Goal: Information Seeking & Learning: Check status

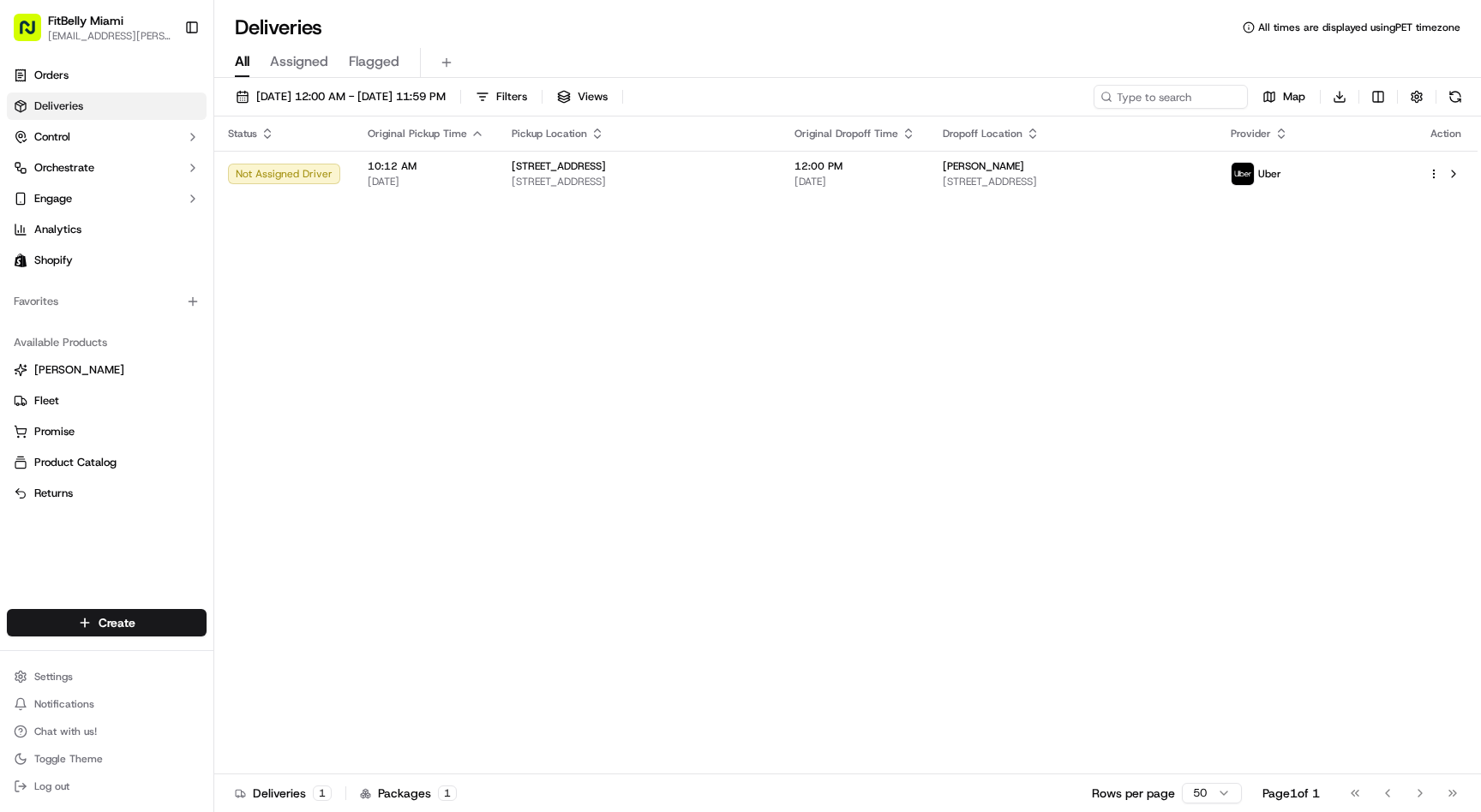
click at [105, 109] on link "Deliveries" at bounding box center [106, 106] width 200 height 27
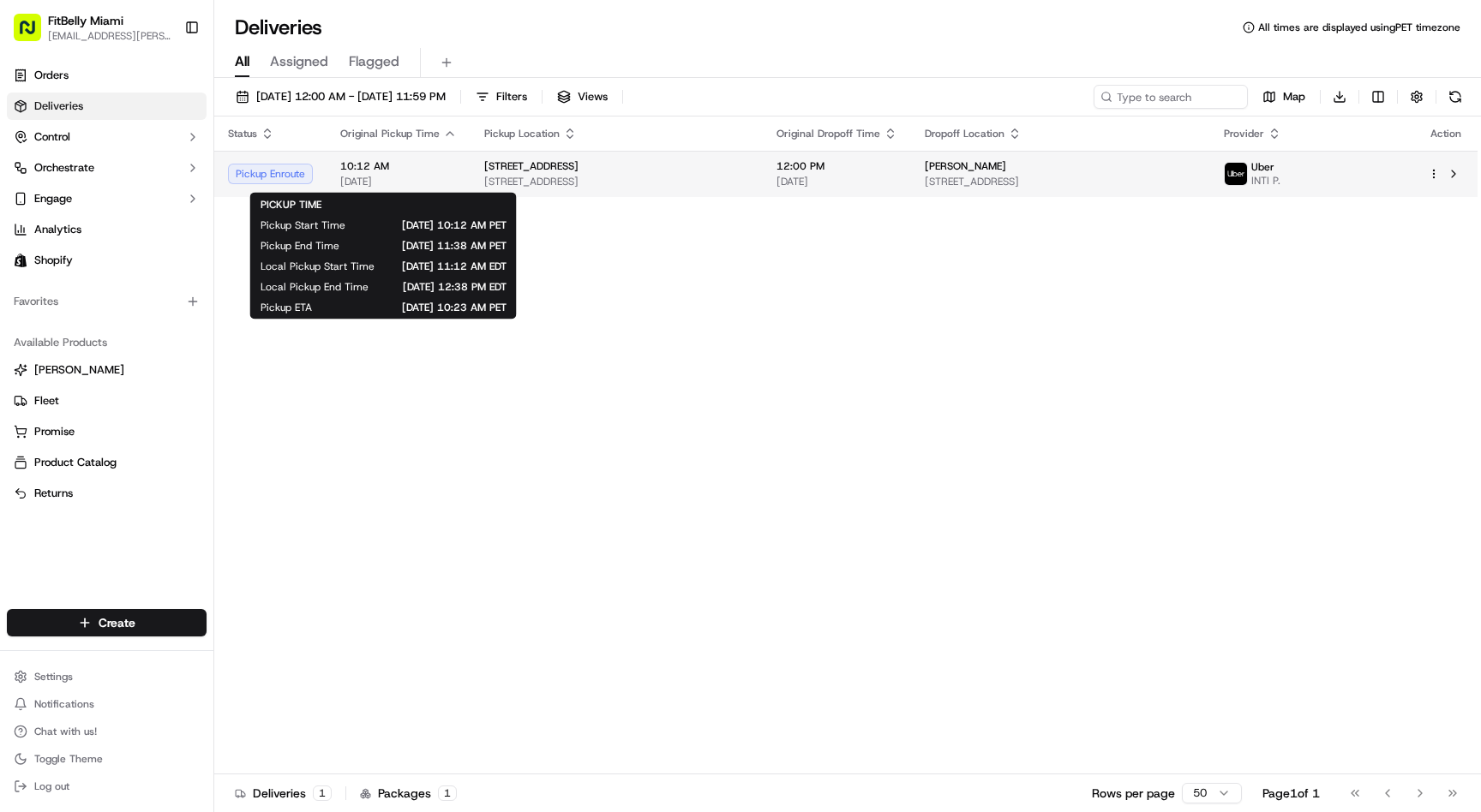
click at [437, 174] on div "10:12 AM [DATE]" at bounding box center [398, 173] width 116 height 29
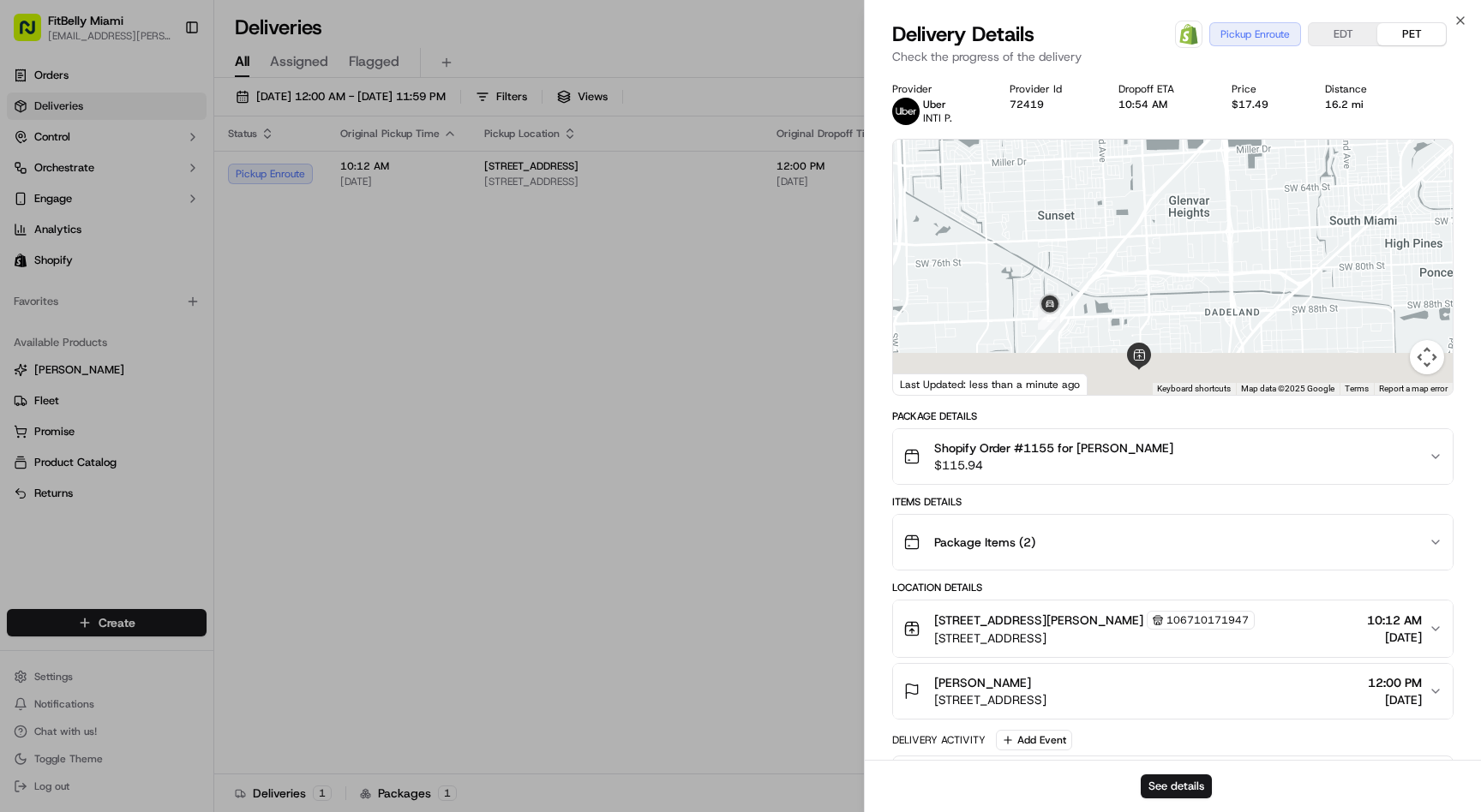
drag, startPoint x: 1083, startPoint y: 308, endPoint x: 1120, endPoint y: 244, distance: 73.9
click at [1120, 244] on div at bounding box center [1172, 267] width 560 height 256
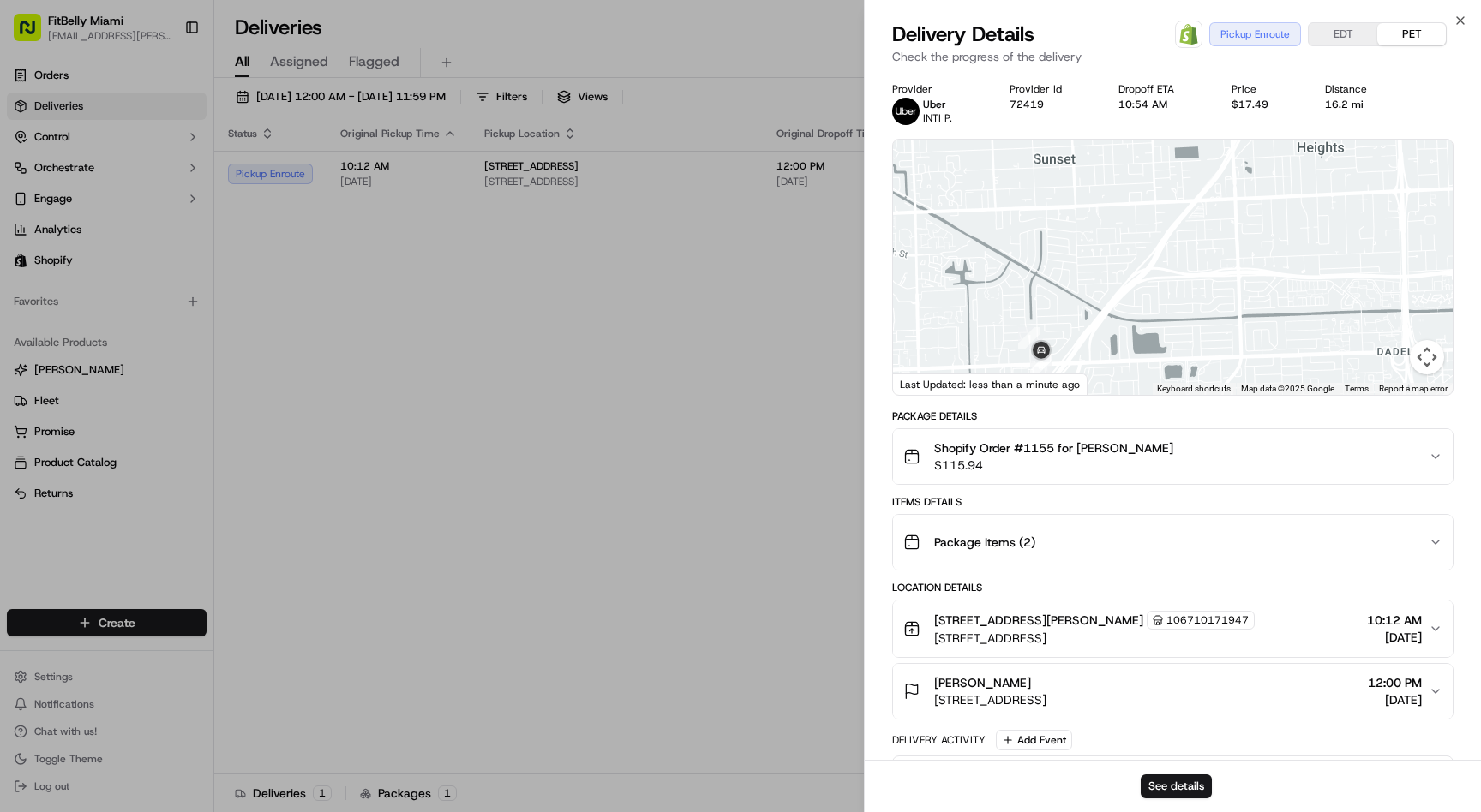
drag, startPoint x: 1079, startPoint y: 275, endPoint x: 1209, endPoint y: 222, distance: 140.4
click at [1209, 222] on div at bounding box center [1172, 267] width 560 height 256
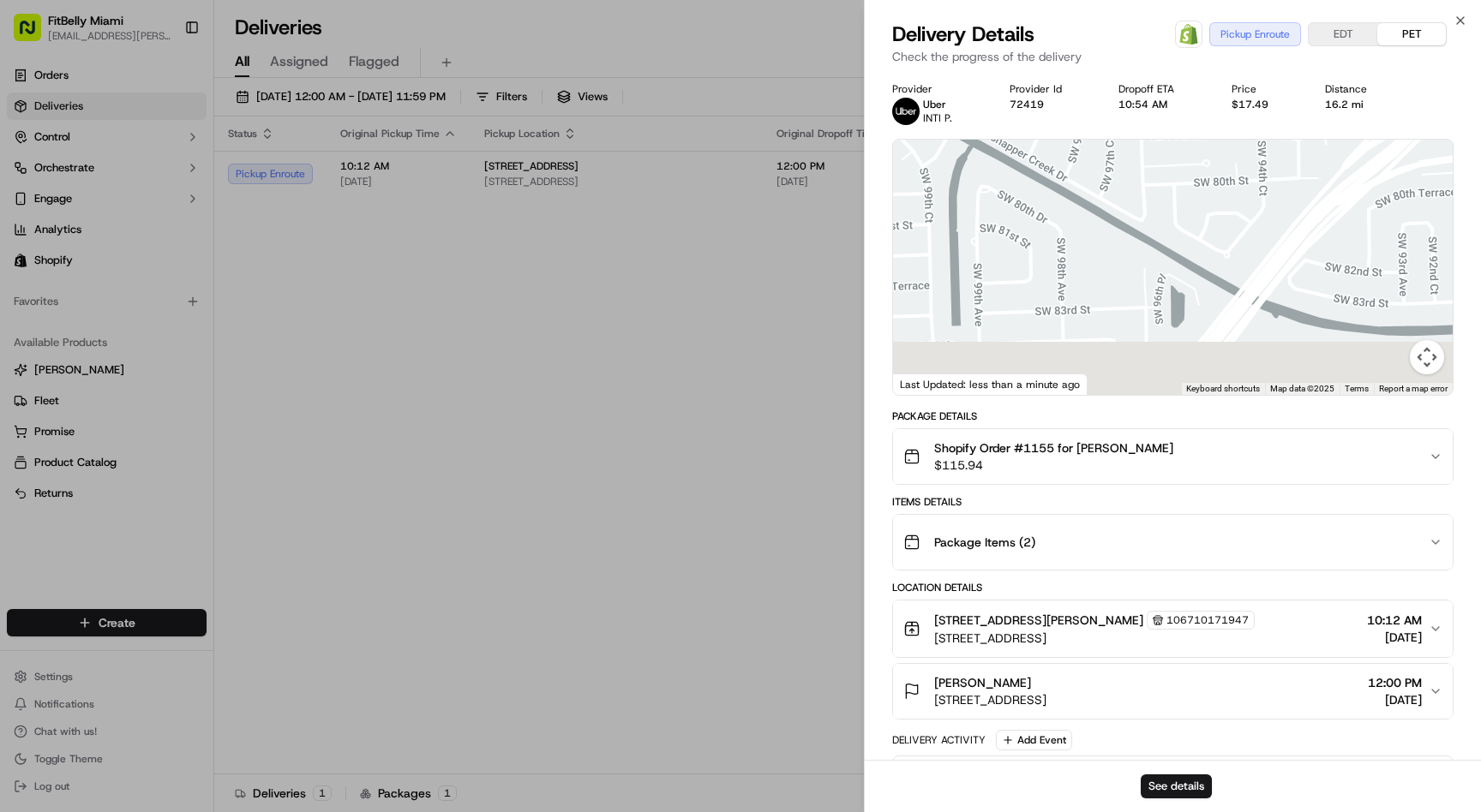
drag, startPoint x: 1162, startPoint y: 265, endPoint x: 1202, endPoint y: 130, distance: 140.8
click at [1202, 130] on div "Provider Uber INTI P. Provider Id 72419 Dropoff ETA 10:54 AM Price $17.49 Dista…" at bounding box center [1172, 525] width 562 height 887
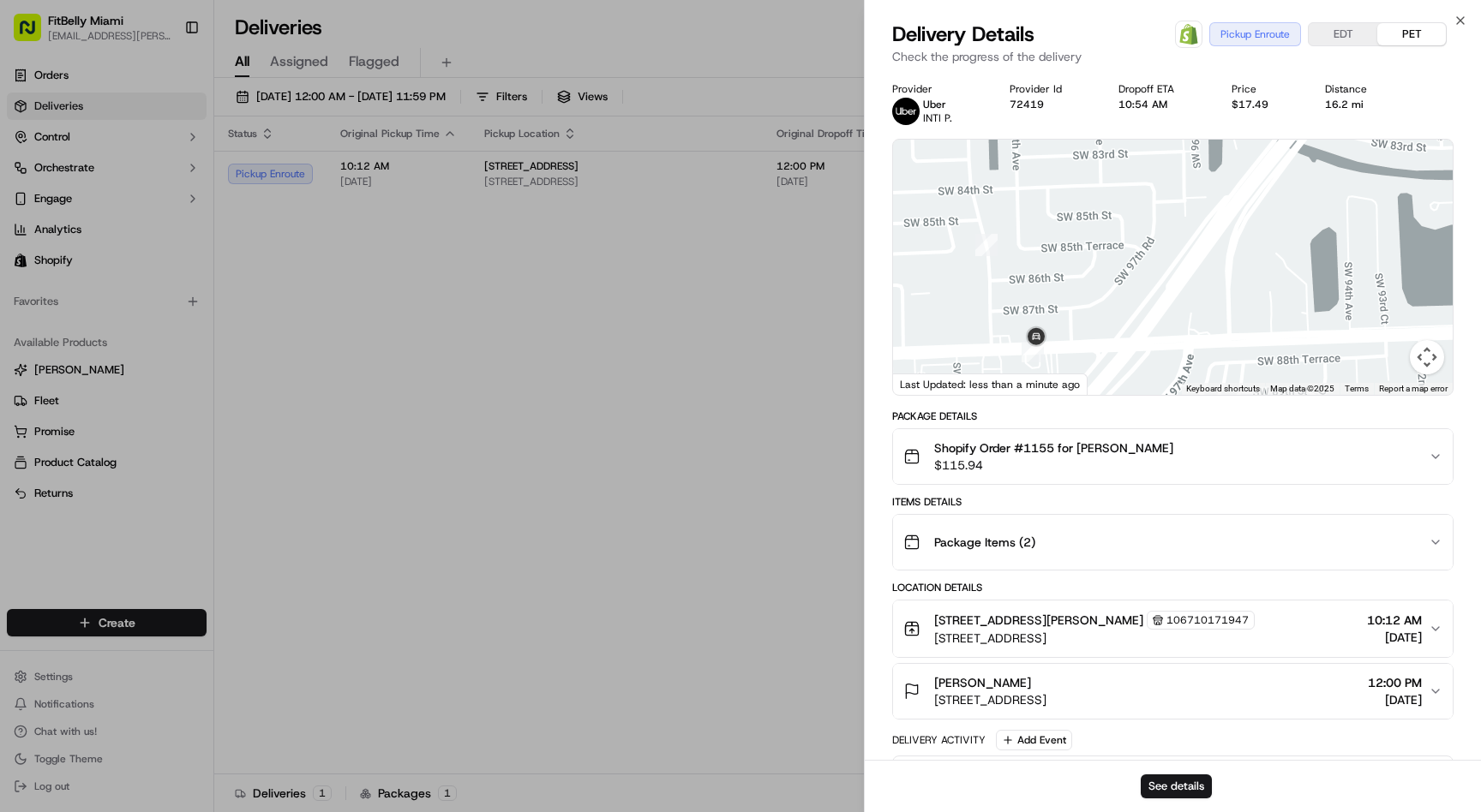
drag, startPoint x: 1058, startPoint y: 273, endPoint x: 1087, endPoint y: 128, distance: 147.9
click at [1086, 131] on div "Provider Uber INTI P. Provider Id 72419 Dropoff ETA 10:54 AM Price $17.49 Dista…" at bounding box center [1172, 525] width 562 height 887
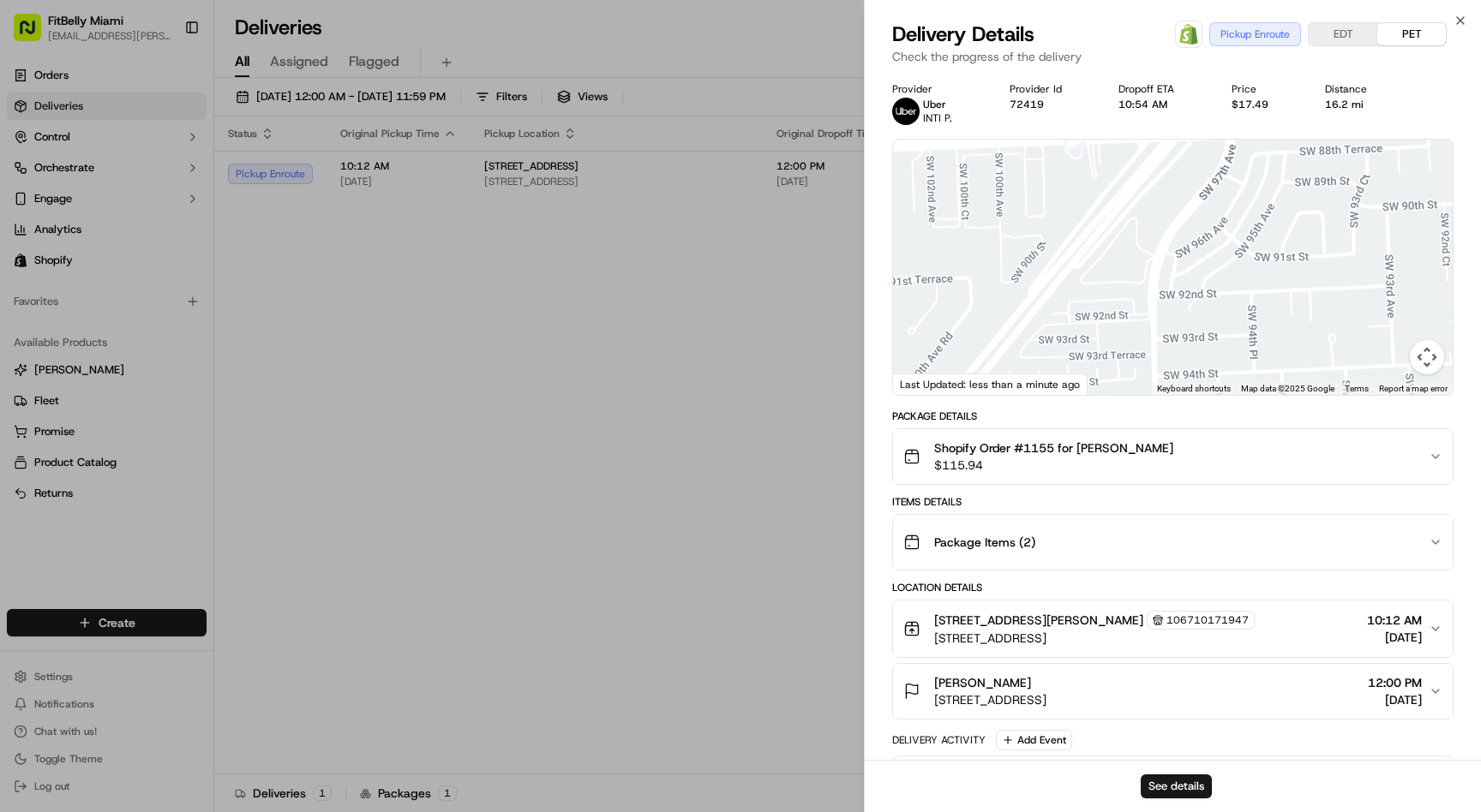
drag, startPoint x: 1070, startPoint y: 233, endPoint x: 1007, endPoint y: 340, distance: 124.2
click at [1008, 337] on div at bounding box center [1172, 267] width 560 height 256
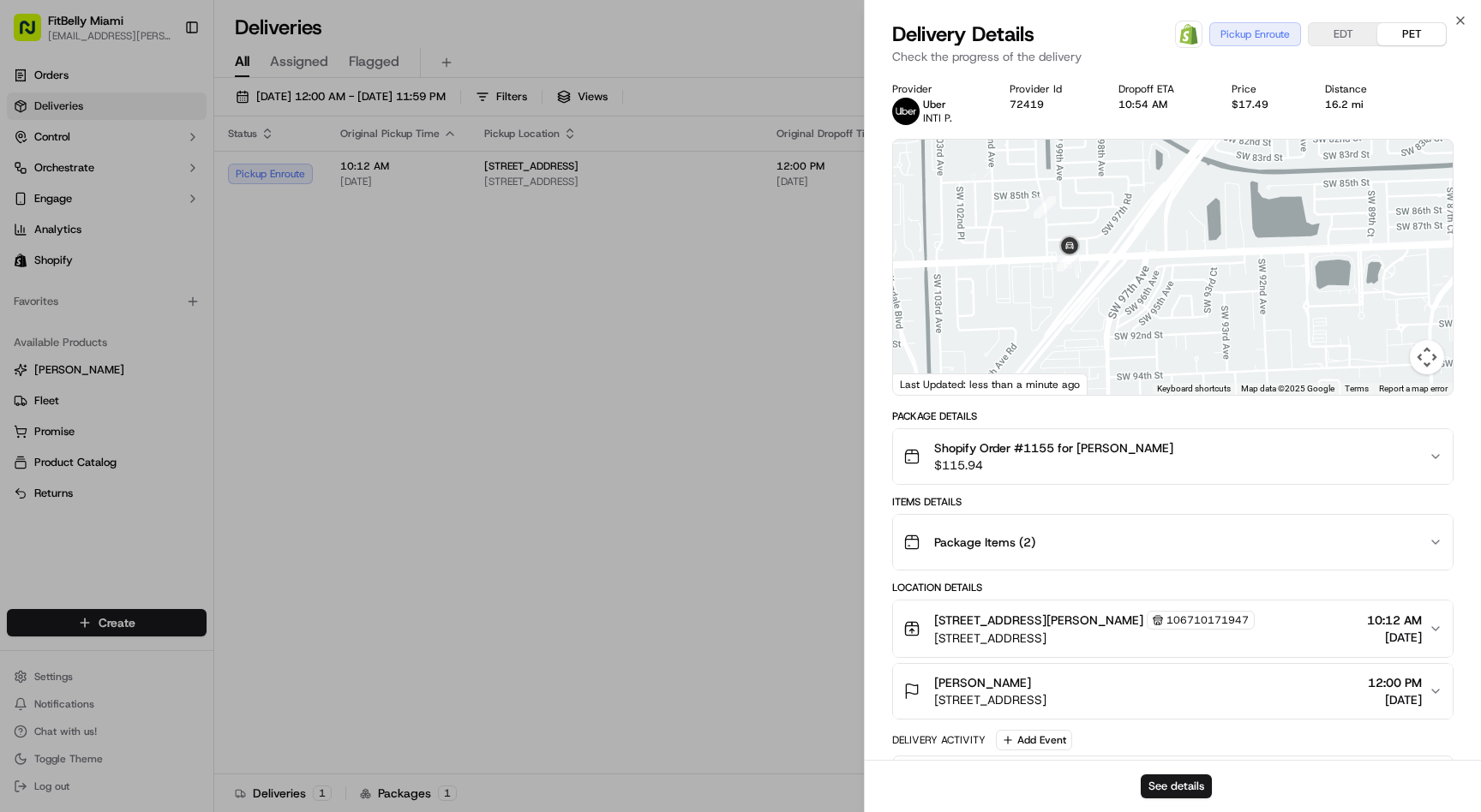
drag, startPoint x: 1119, startPoint y: 278, endPoint x: 1030, endPoint y: 275, distance: 89.1
click at [1031, 276] on div at bounding box center [1172, 267] width 560 height 256
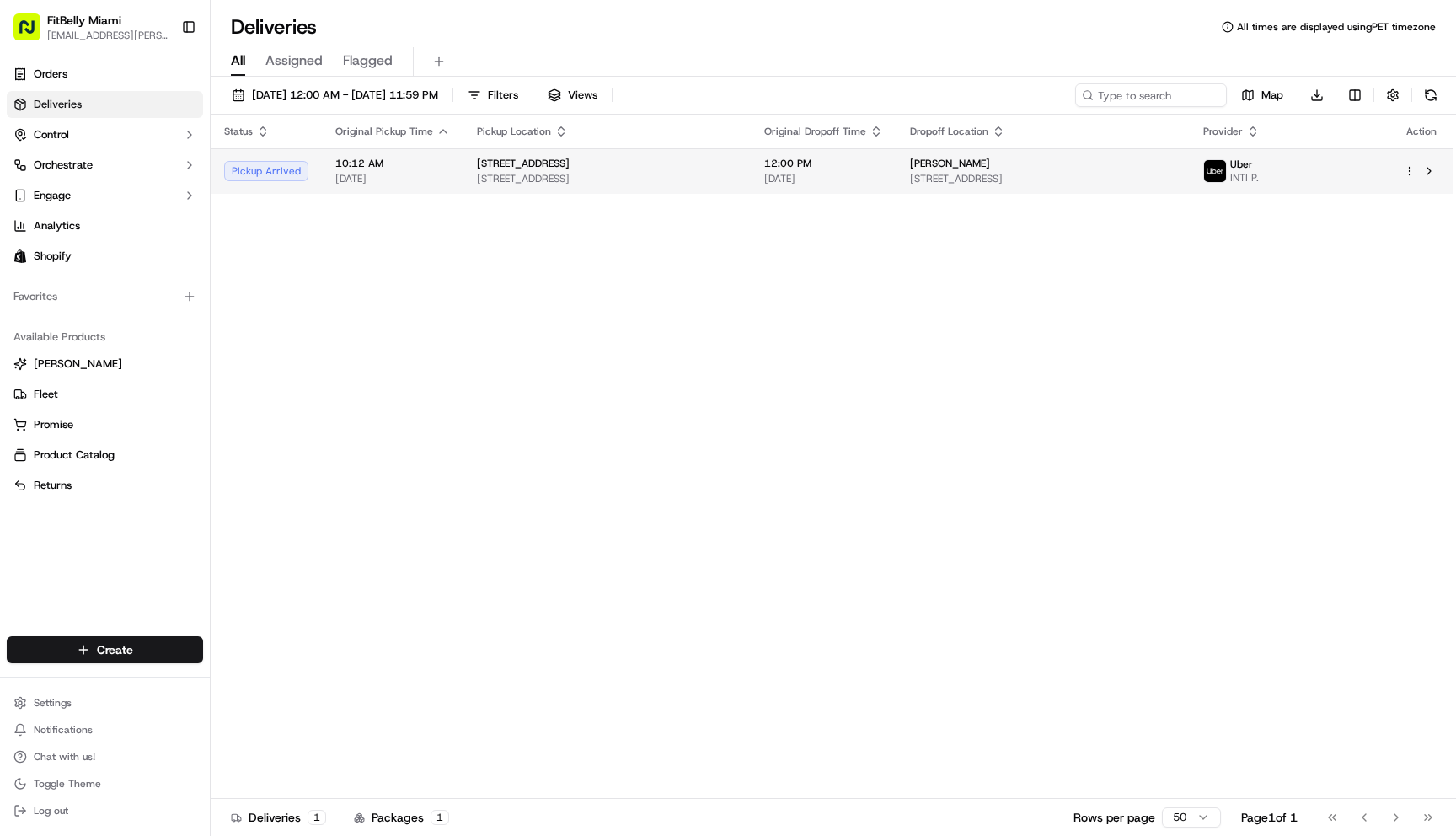
click at [343, 175] on span "[DATE]" at bounding box center [392, 179] width 115 height 13
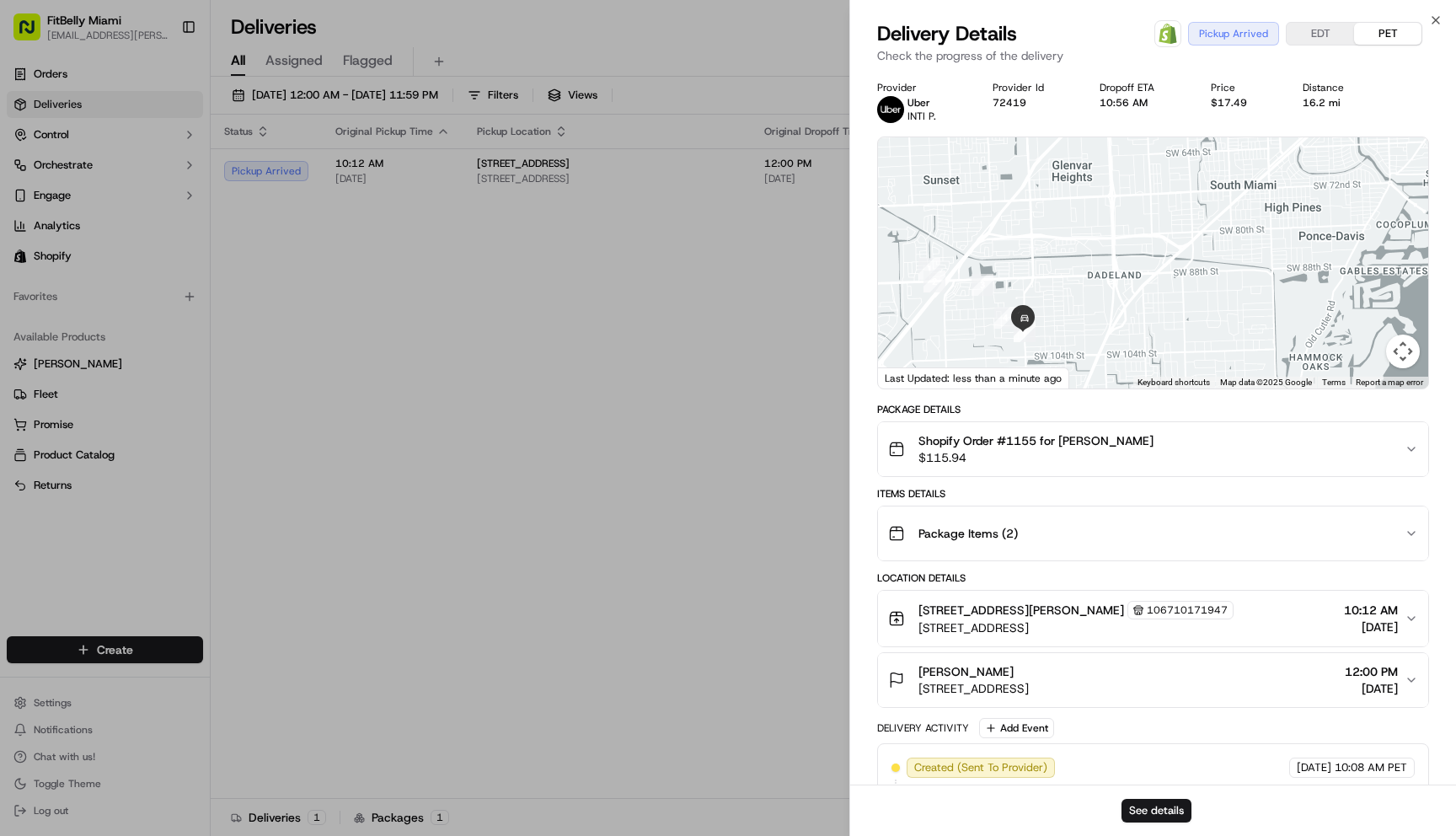
drag, startPoint x: 1051, startPoint y: 282, endPoint x: 1073, endPoint y: 240, distance: 47.4
click at [1073, 240] on div at bounding box center [1153, 263] width 550 height 251
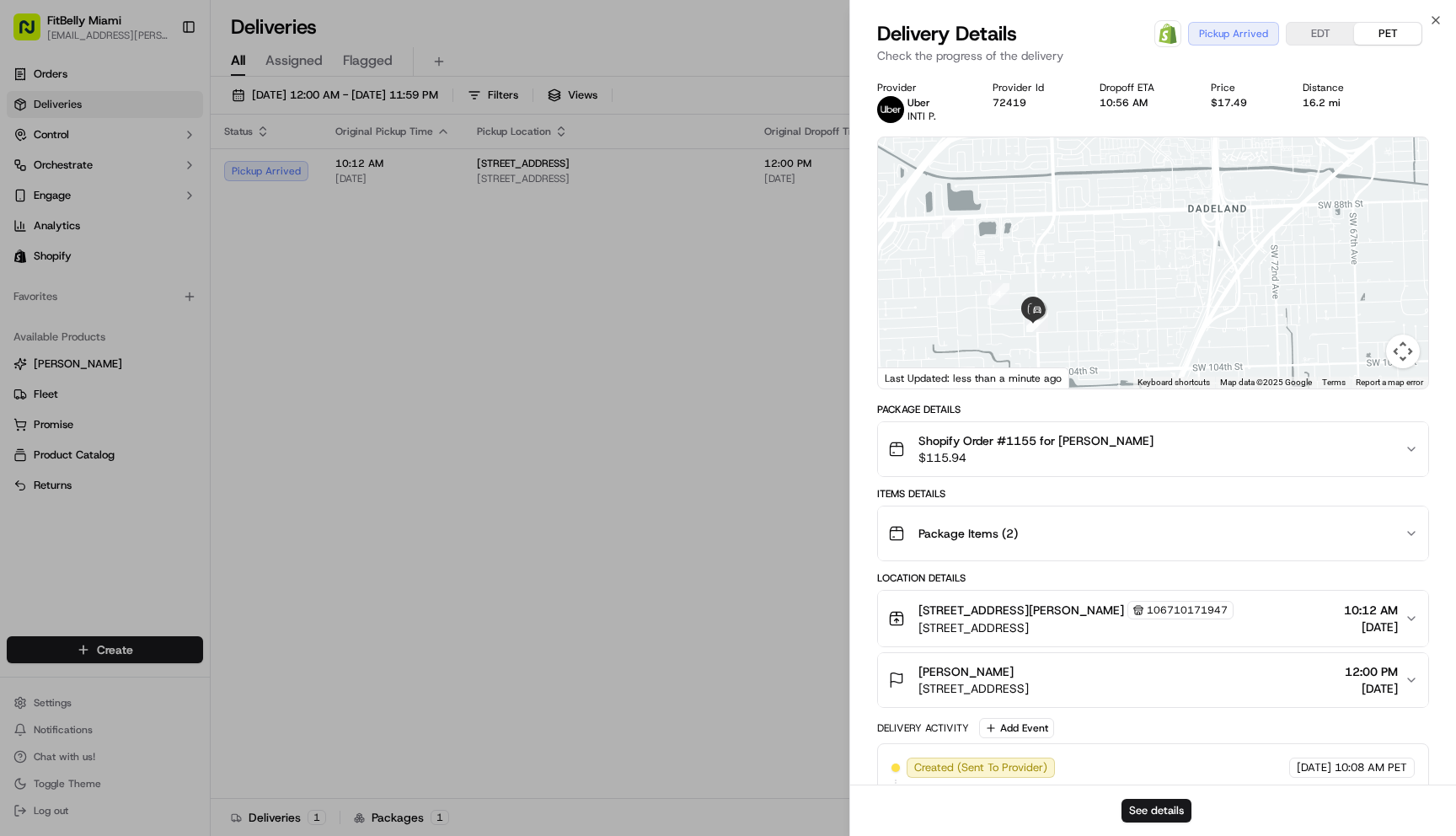
drag, startPoint x: 1022, startPoint y: 274, endPoint x: 1031, endPoint y: 231, distance: 43.9
click at [1031, 236] on div at bounding box center [1153, 263] width 550 height 251
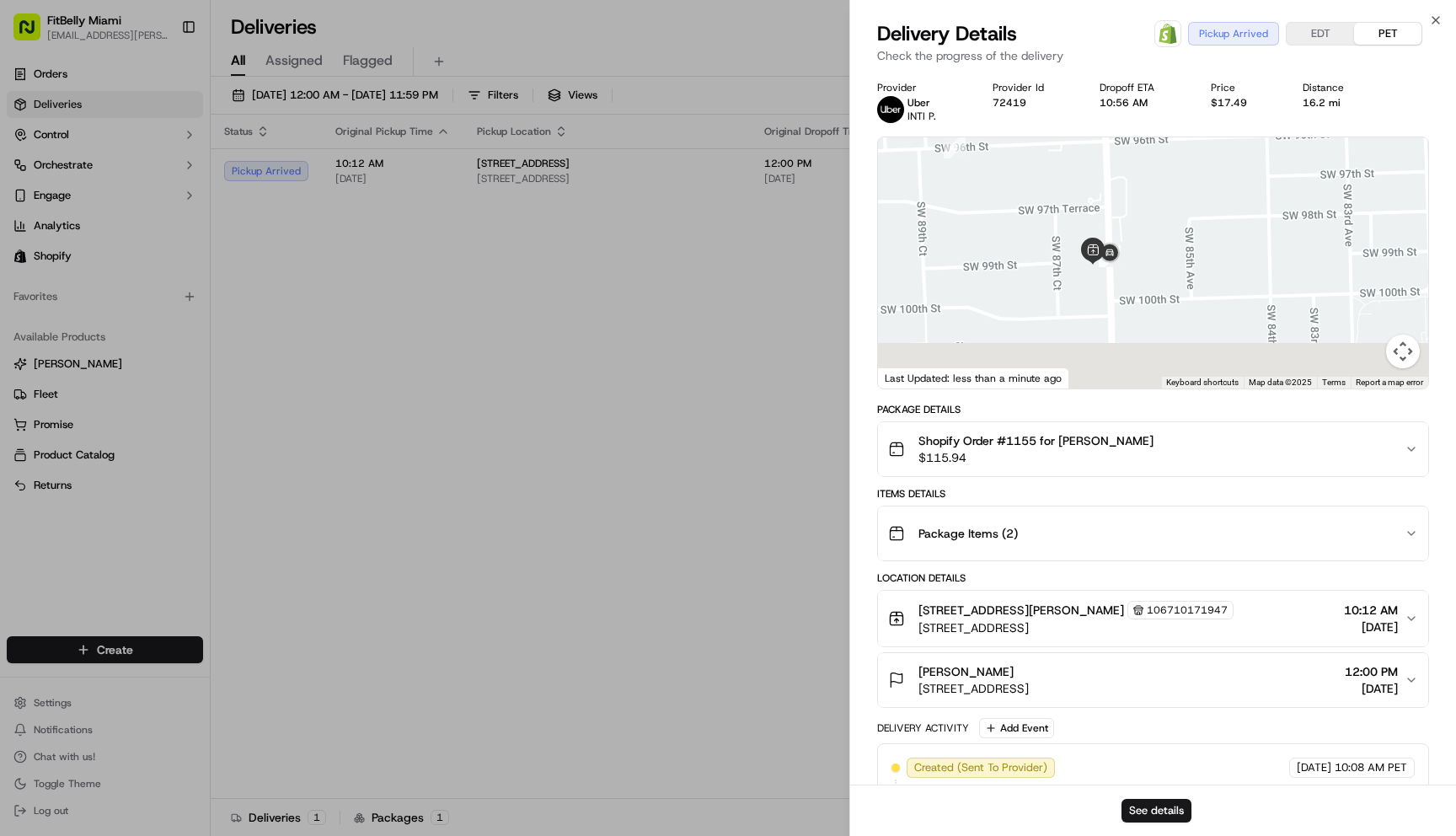
drag, startPoint x: 1041, startPoint y: 295, endPoint x: 1043, endPoint y: 128, distance: 167.0
click at [1043, 128] on div "Provider Uber INTI P. Provider Id 72419 Dropoff ETA 10:56 AM Price $17.49 Dista…" at bounding box center [1153, 537] width 552 height 913
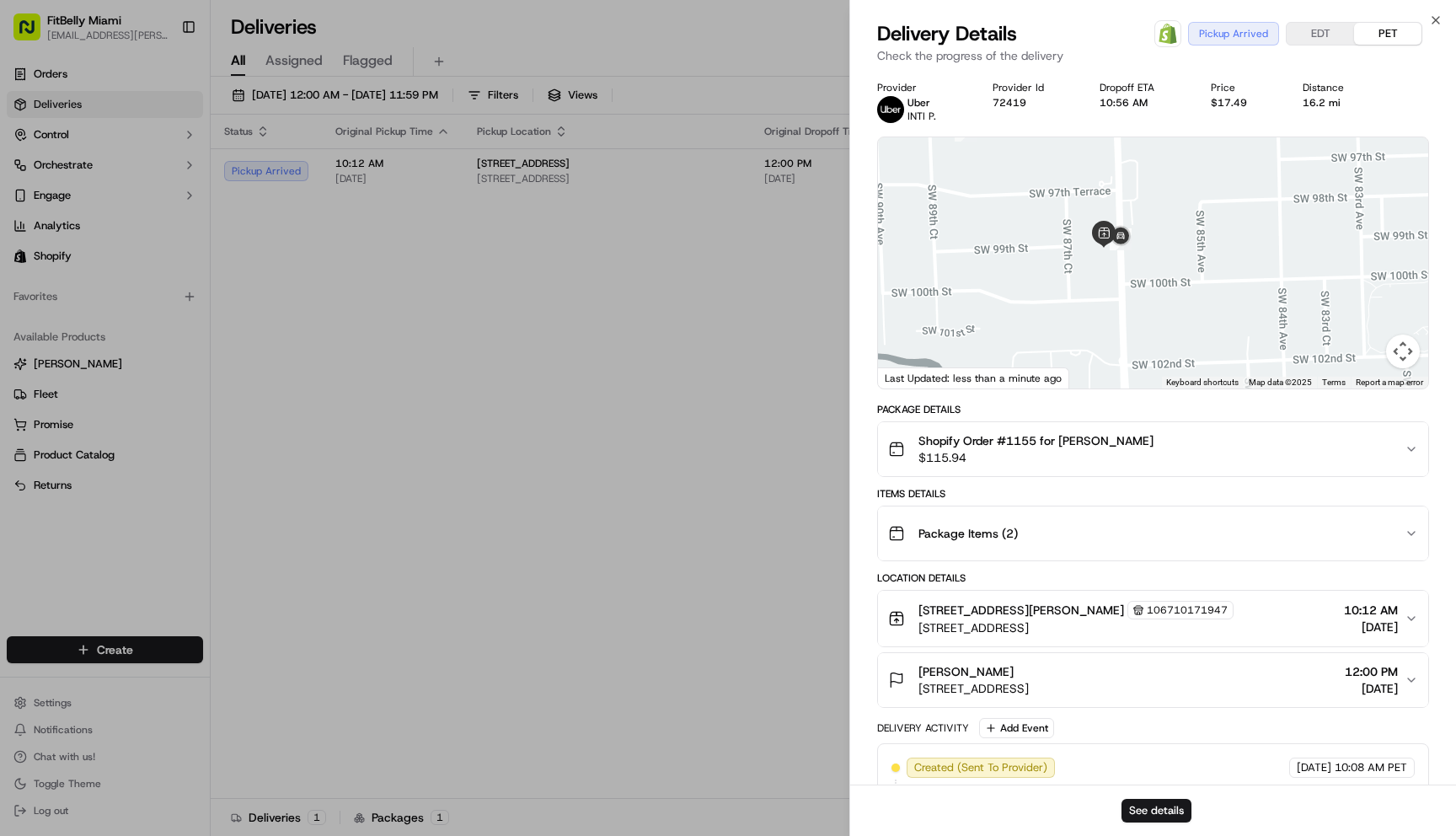
drag, startPoint x: 1047, startPoint y: 192, endPoint x: 1053, endPoint y: 302, distance: 110.2
click at [1053, 301] on div at bounding box center [1153, 263] width 550 height 251
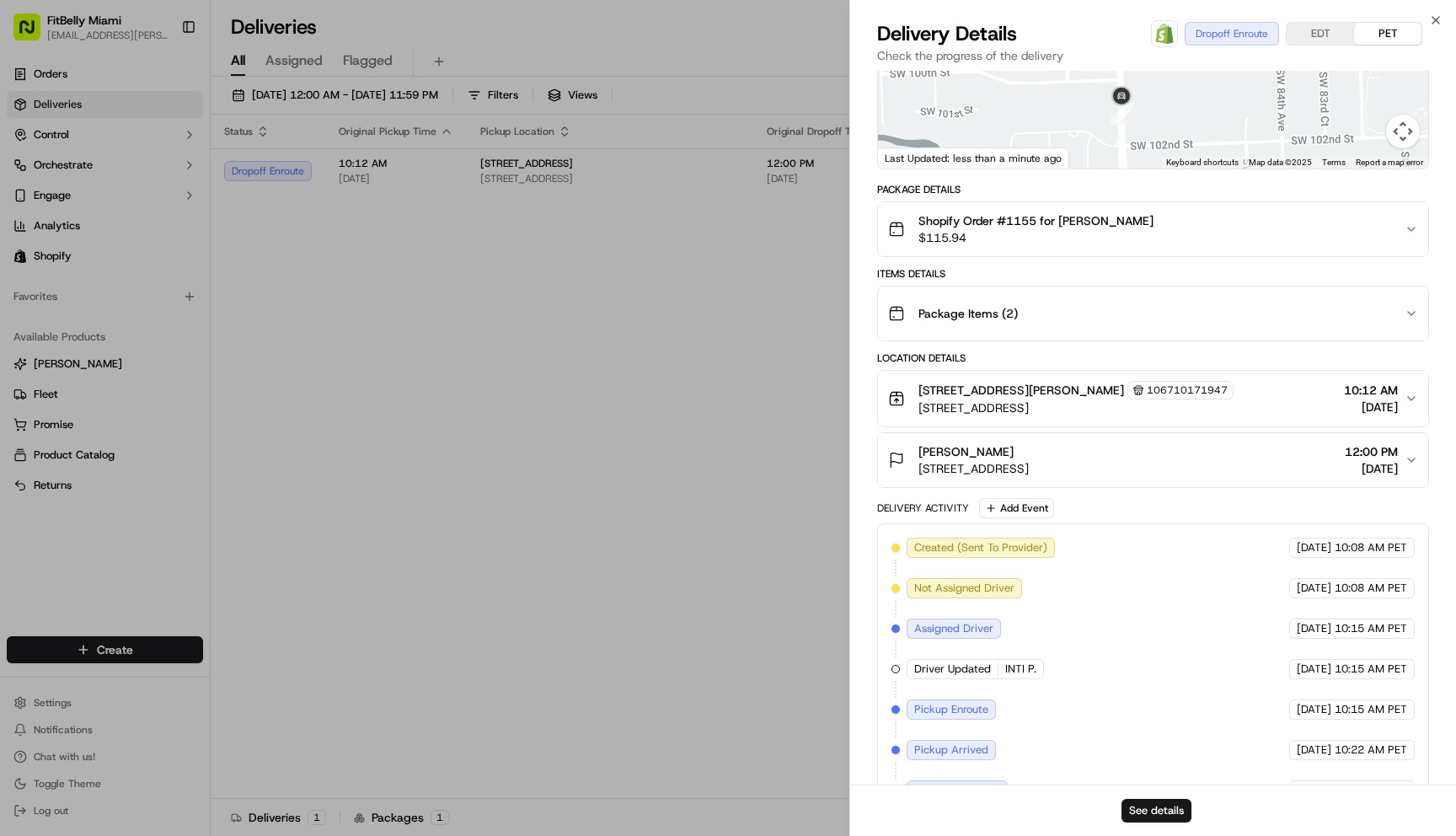
scroll to position [301, 0]
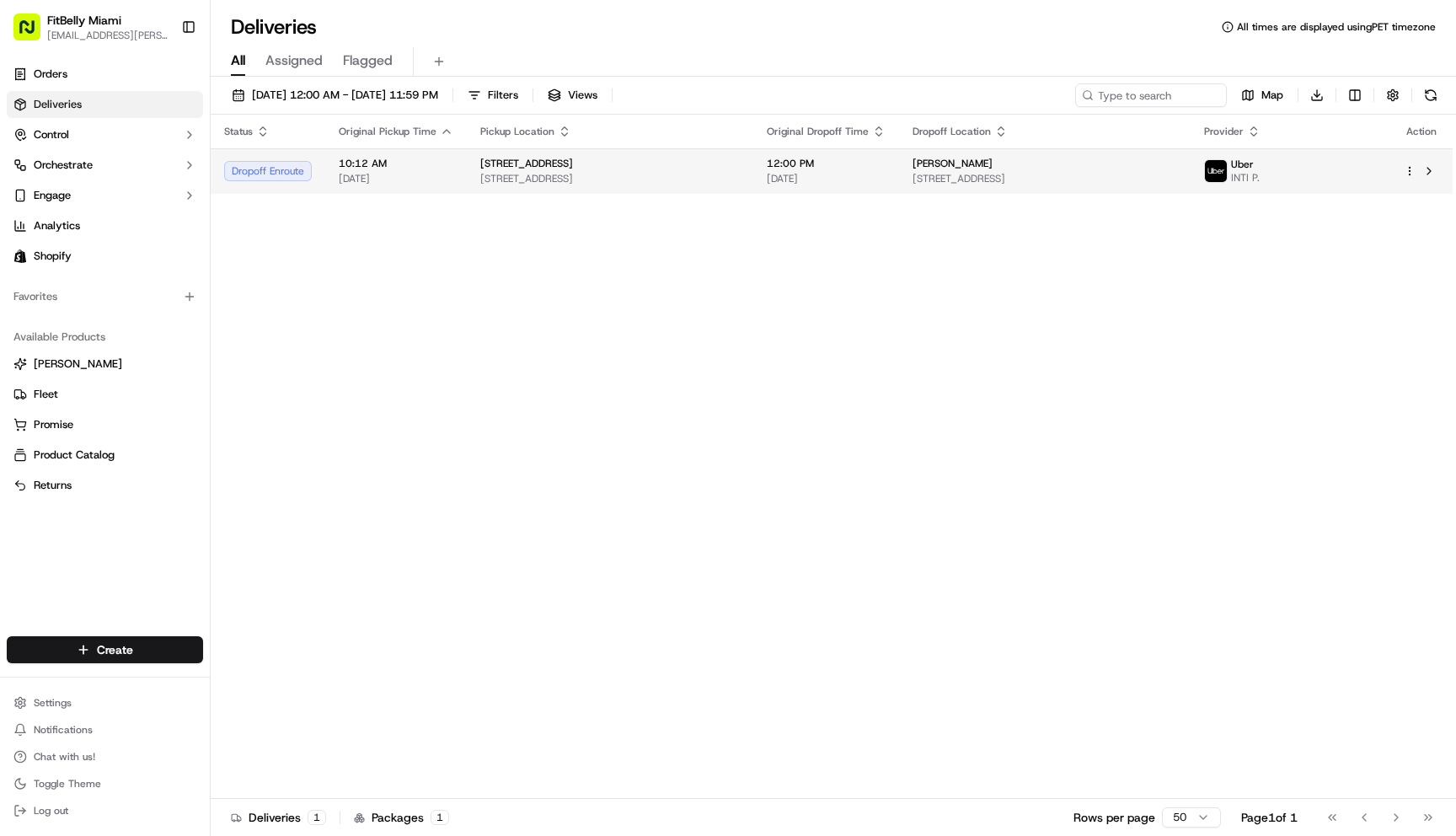
click at [352, 175] on span "[DATE]" at bounding box center [396, 179] width 115 height 13
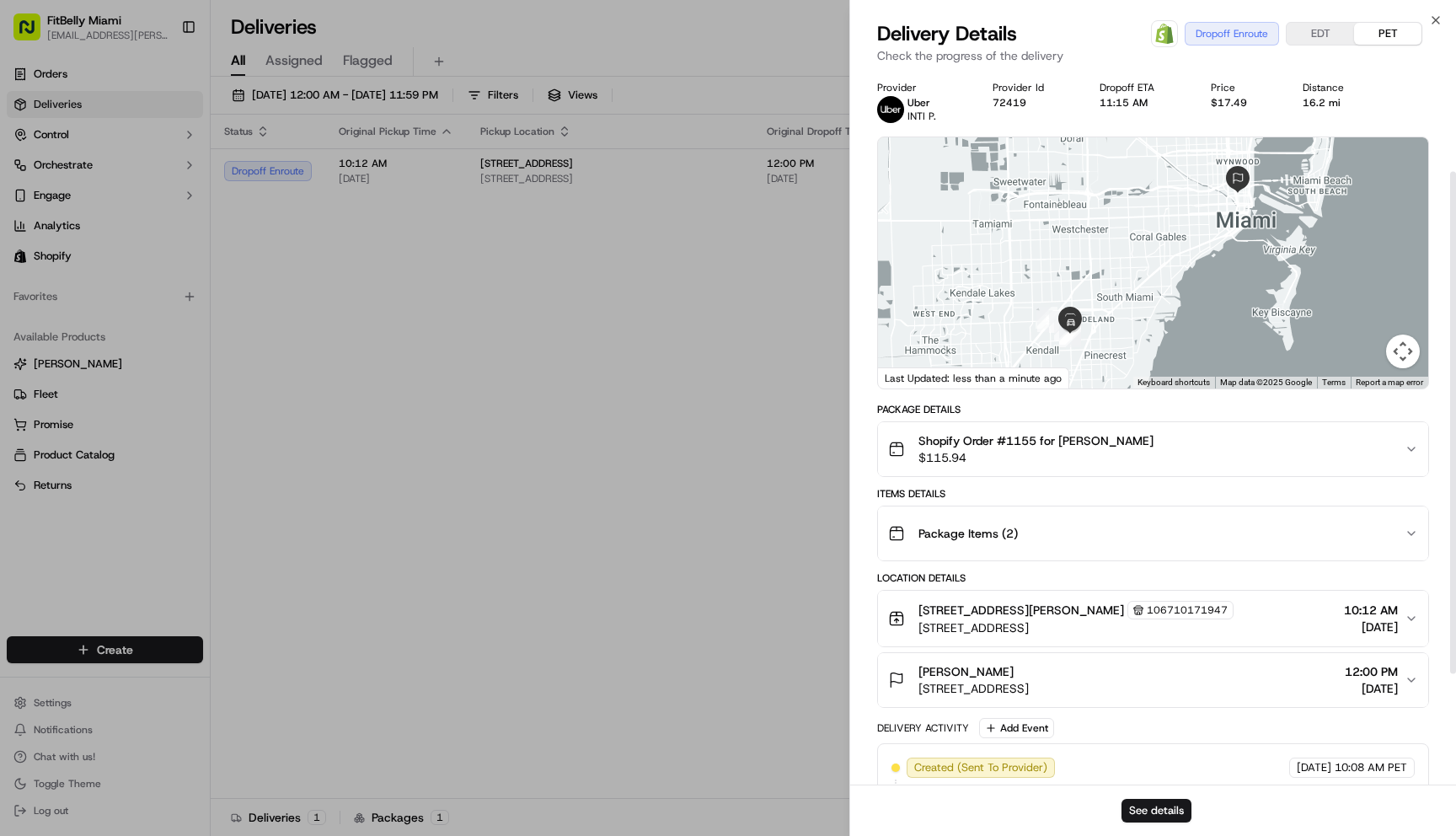
scroll to position [301, 0]
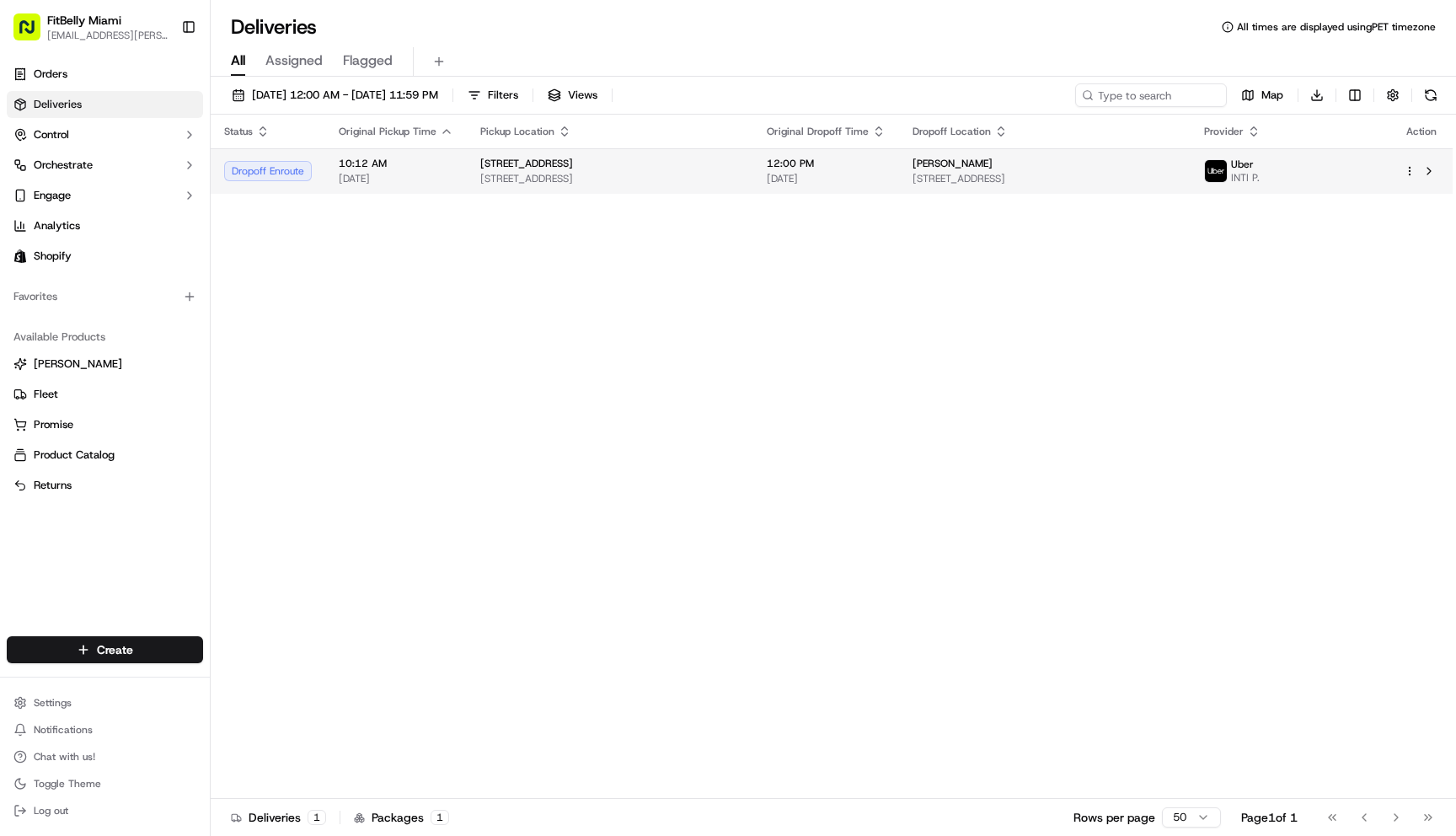
click at [480, 172] on span "[STREET_ADDRESS]" at bounding box center [610, 179] width 260 height 13
